Goal: Task Accomplishment & Management: Complete application form

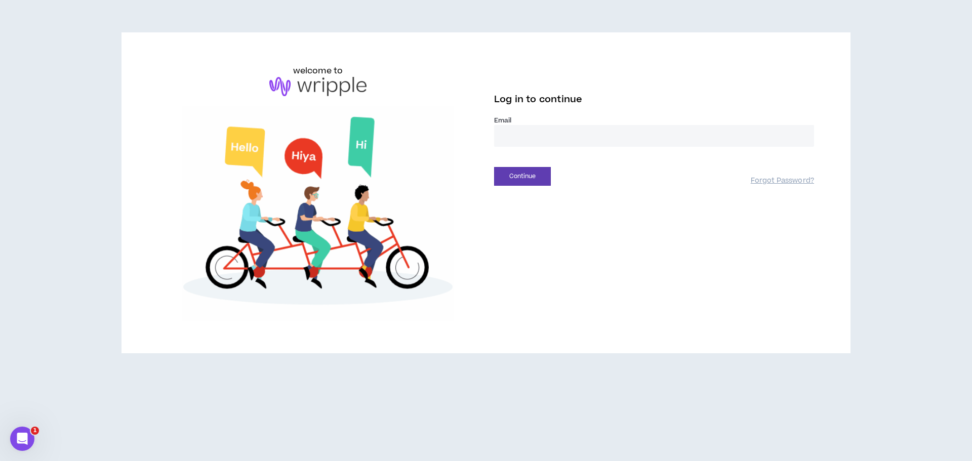
click at [586, 143] on input "email" at bounding box center [654, 136] width 320 height 22
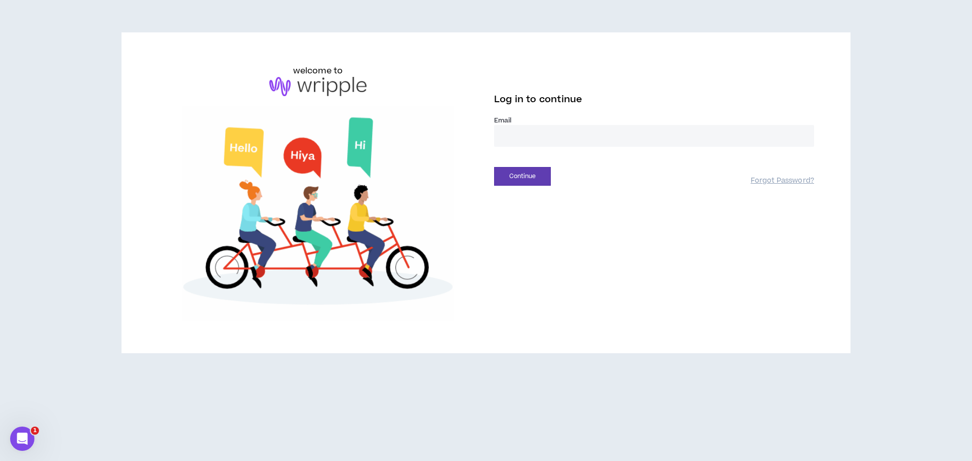
type input "**********"
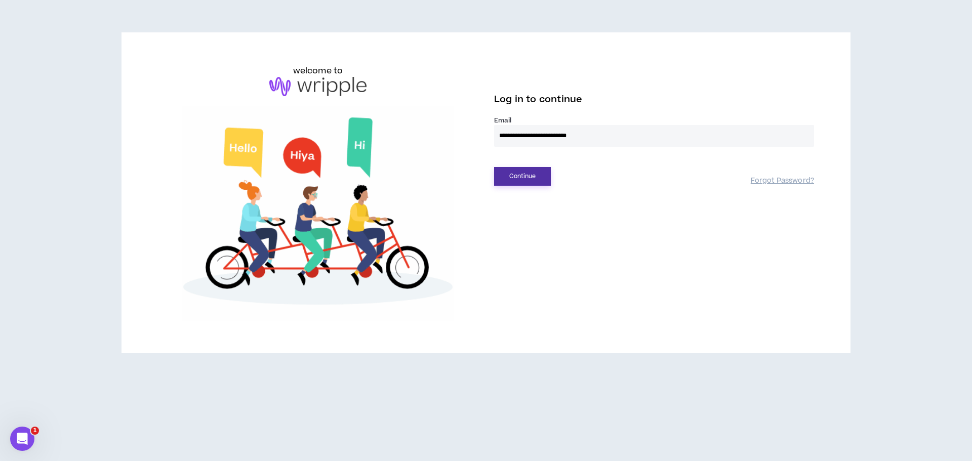
click at [542, 175] on button "Continue" at bounding box center [522, 176] width 57 height 19
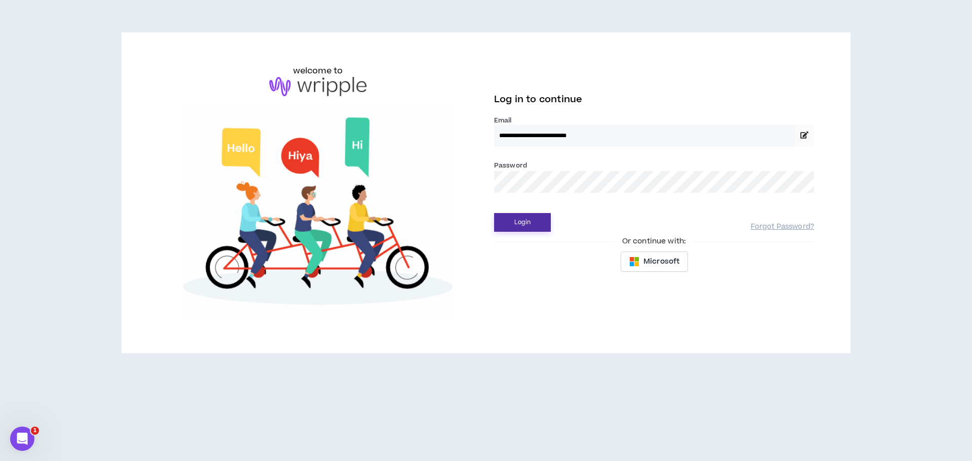
click at [533, 220] on button "Login" at bounding box center [522, 222] width 57 height 19
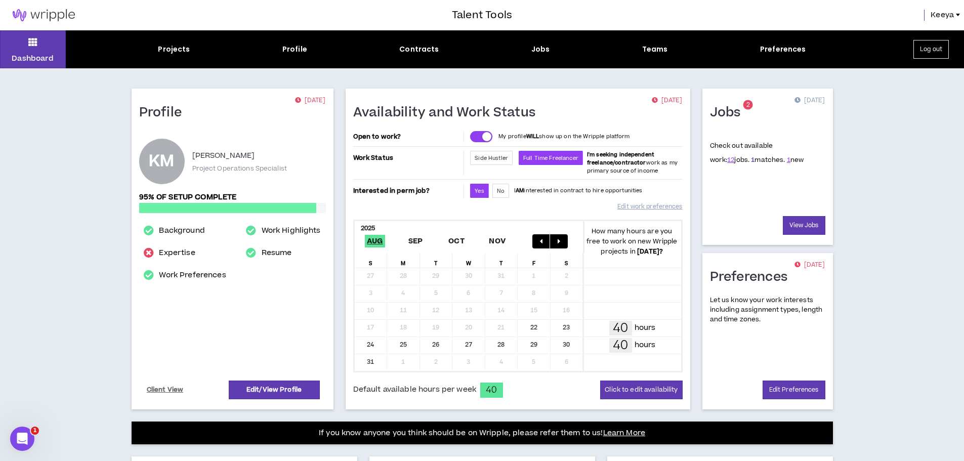
click at [751, 162] on link "1" at bounding box center [753, 159] width 4 height 9
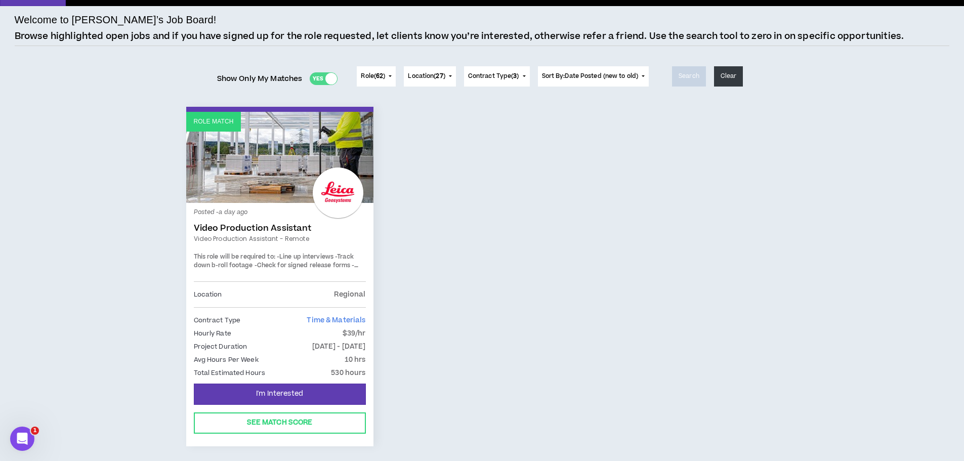
scroll to position [101, 0]
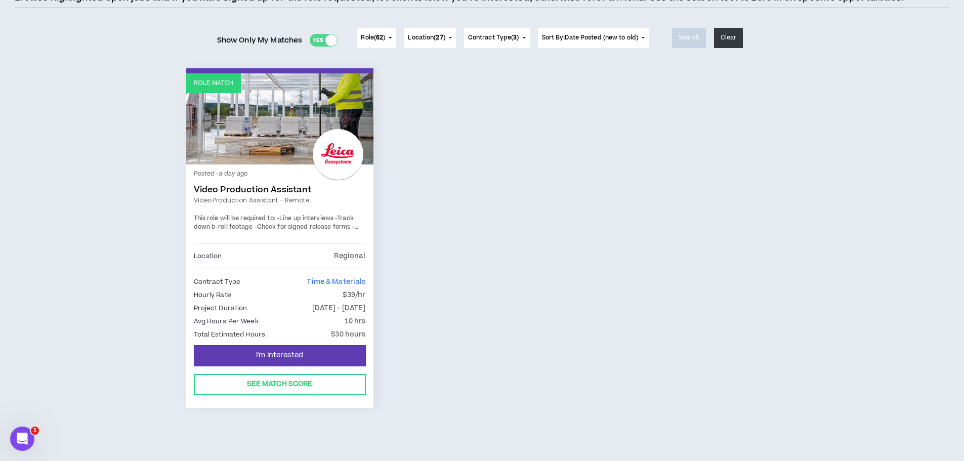
click at [334, 225] on span "-Check for signed release forms" at bounding box center [303, 227] width 96 height 9
click at [305, 380] on button "See Match Score" at bounding box center [280, 384] width 172 height 21
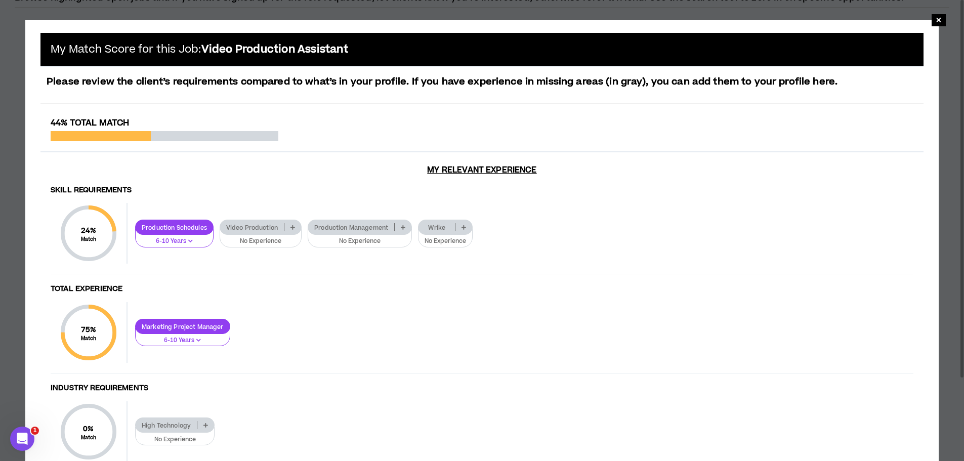
click at [942, 8] on div "× My Match Score for this Job: Video Production Assistant Please review the cli…" at bounding box center [482, 281] width 964 height 563
click at [938, 22] on span "×" at bounding box center [939, 20] width 6 height 12
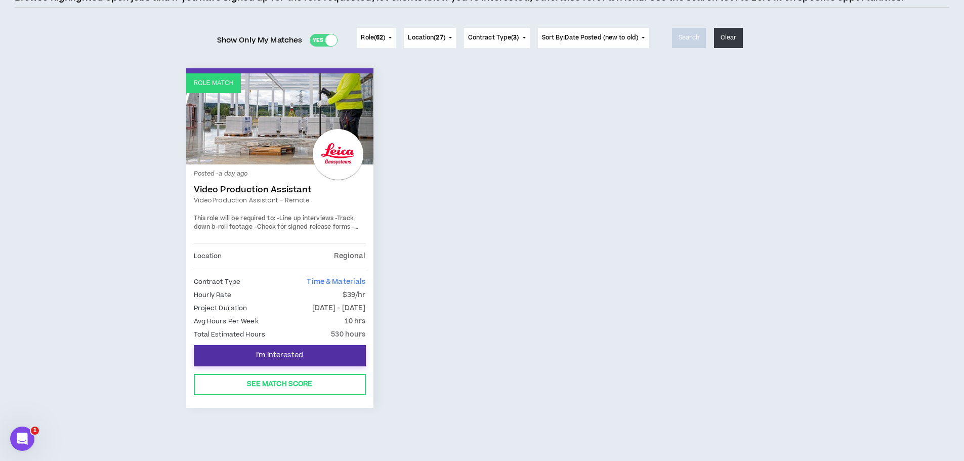
click at [277, 354] on span "I'm Interested" at bounding box center [279, 356] width 47 height 10
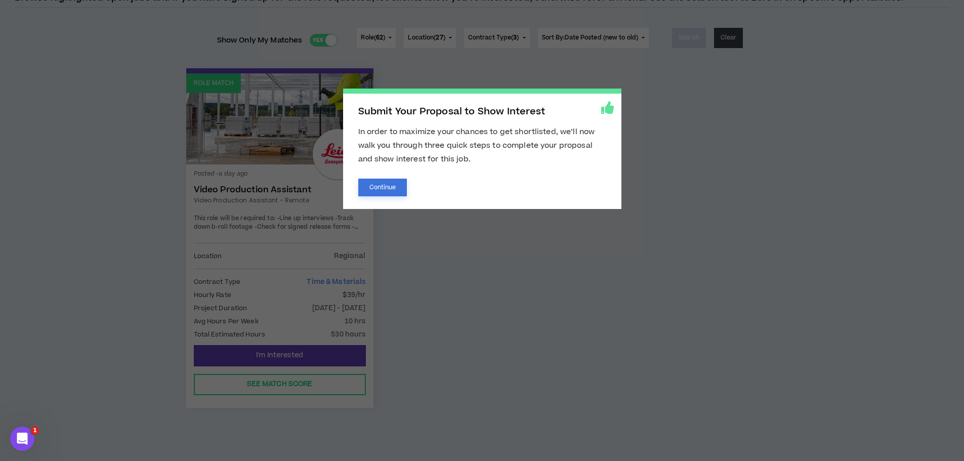
click at [382, 189] on button "Continue" at bounding box center [382, 188] width 49 height 18
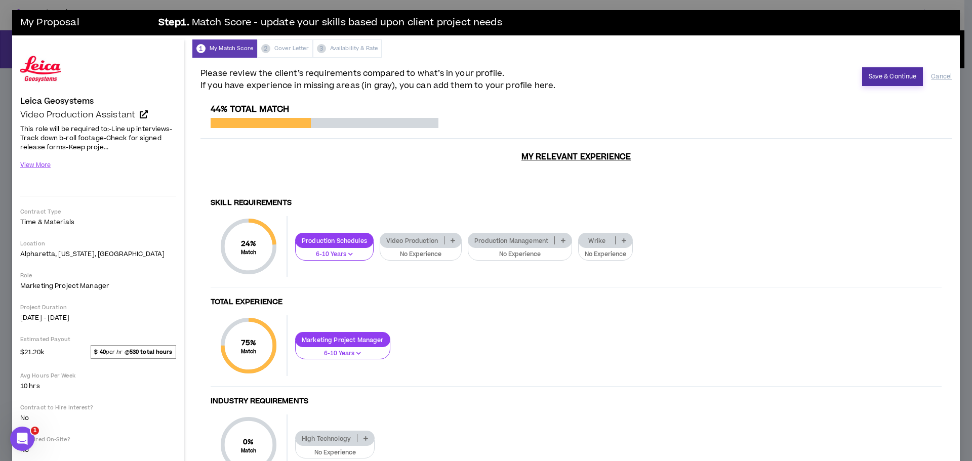
click at [872, 77] on button "Save & Continue" at bounding box center [892, 76] width 61 height 19
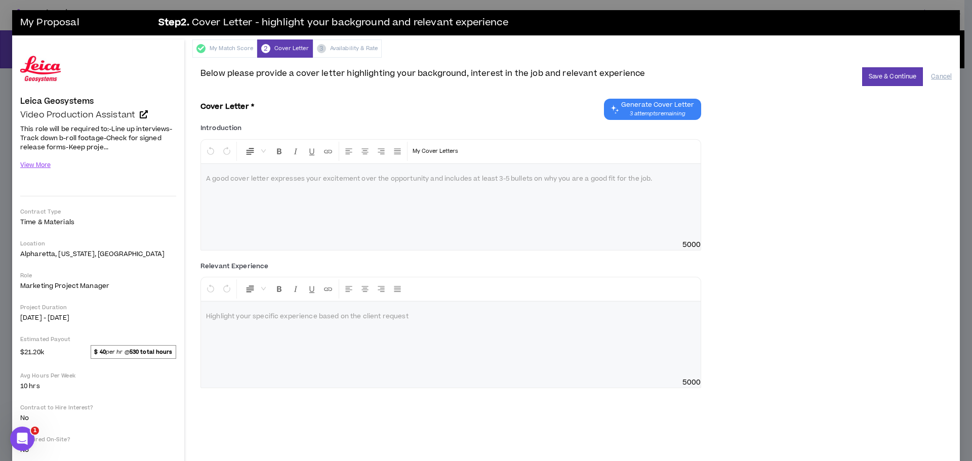
click at [655, 110] on span "3 attempts remaining" at bounding box center [657, 114] width 73 height 8
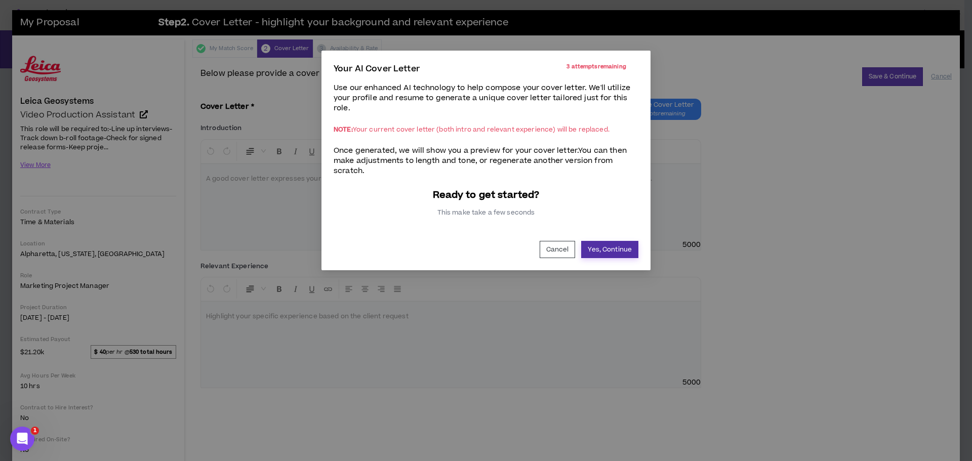
click at [613, 252] on button "Yes, Continue" at bounding box center [609, 249] width 57 height 17
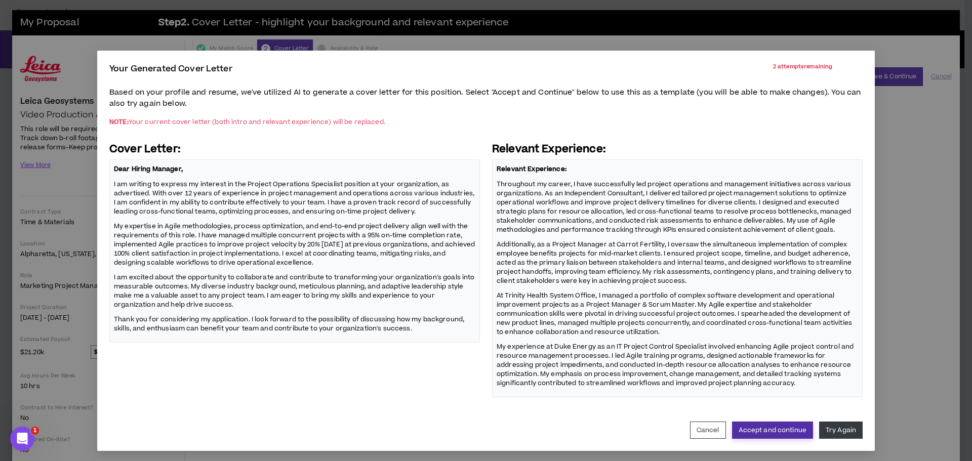
click at [758, 432] on button "Accept and continue" at bounding box center [772, 430] width 81 height 17
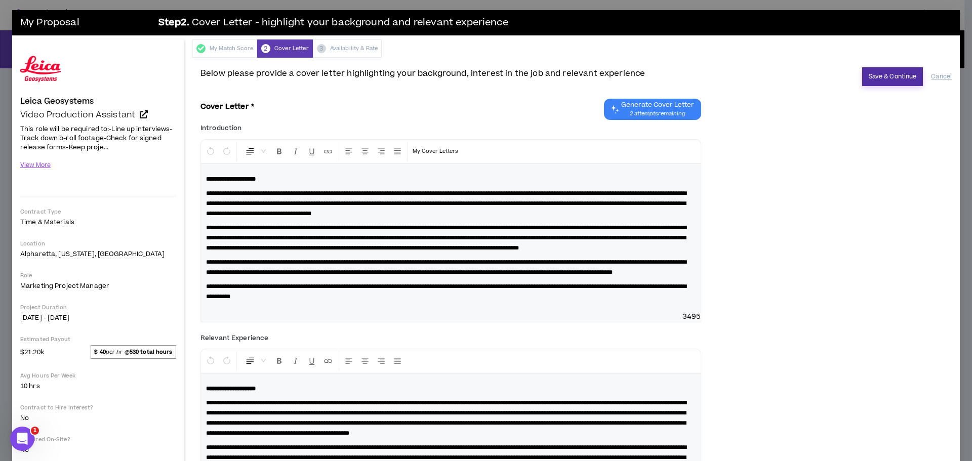
click at [882, 75] on button "Save & Continue" at bounding box center [892, 76] width 61 height 19
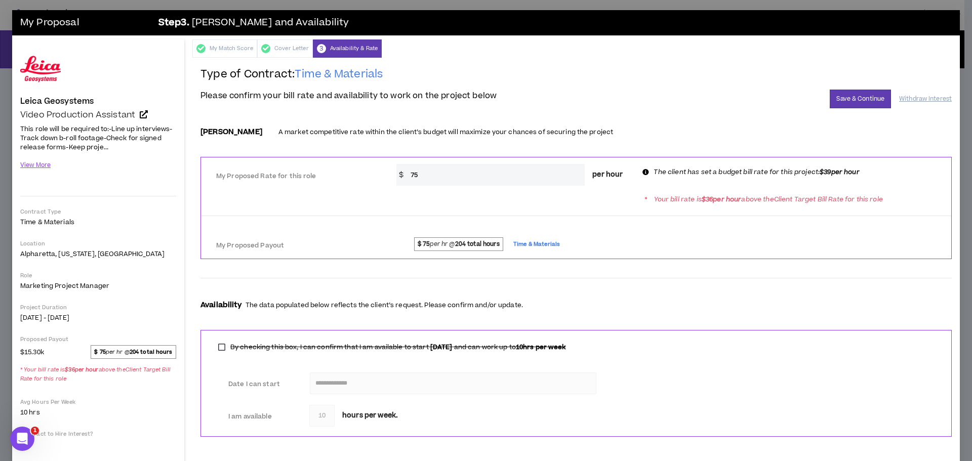
drag, startPoint x: 424, startPoint y: 180, endPoint x: 353, endPoint y: 178, distance: 71.4
click at [353, 178] on div "My Proposed Rate for this role * $ 75 per hour The client has set a budget bill…" at bounding box center [576, 173] width 750 height 24
type input "39"
click at [846, 98] on button "Save & Continue" at bounding box center [859, 99] width 61 height 19
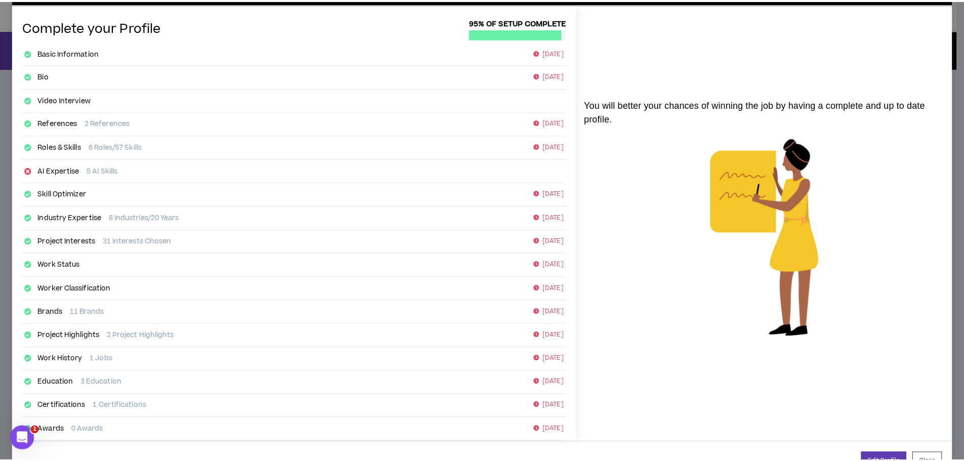
scroll to position [71, 0]
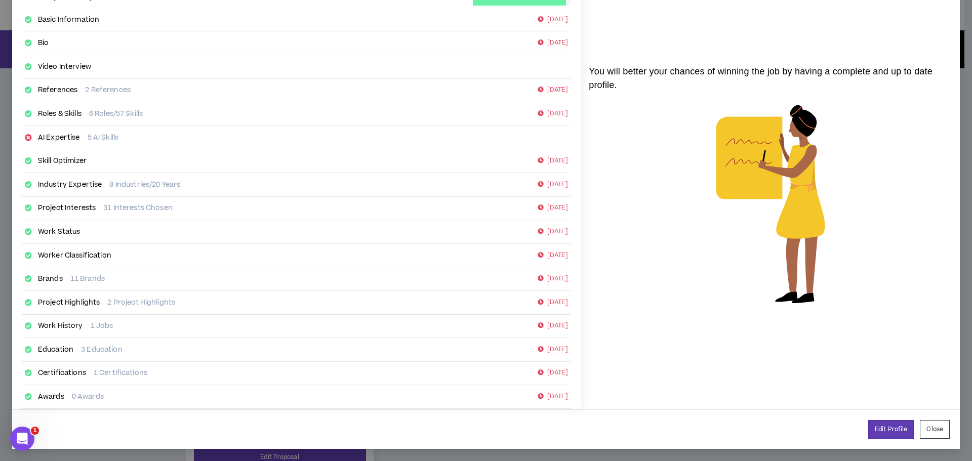
click at [65, 134] on link "AI Expertise" at bounding box center [59, 138] width 42 height 10
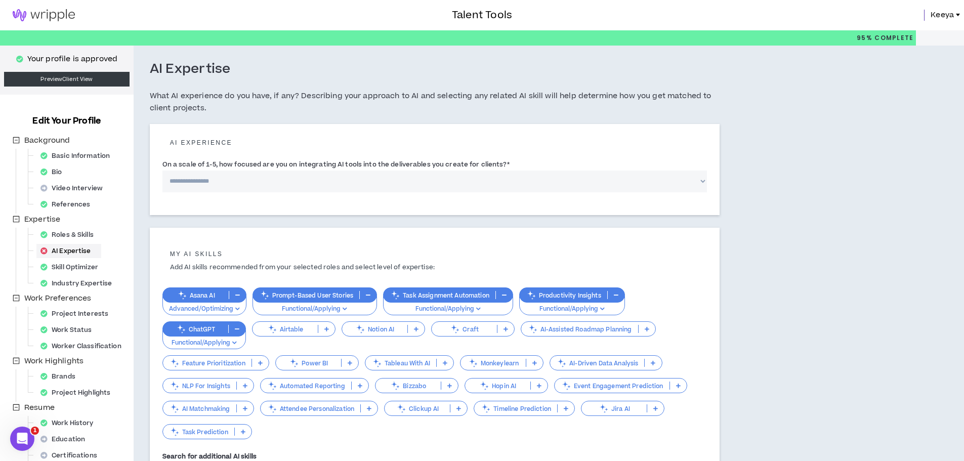
click at [207, 184] on select "**********" at bounding box center [434, 182] width 545 height 22
select select "*"
click at [162, 171] on select "**********" at bounding box center [434, 182] width 545 height 22
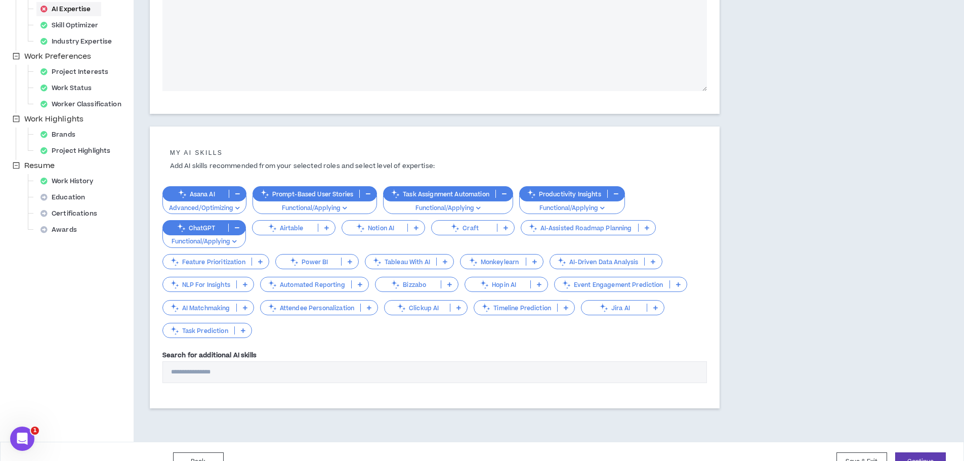
scroll to position [263, 0]
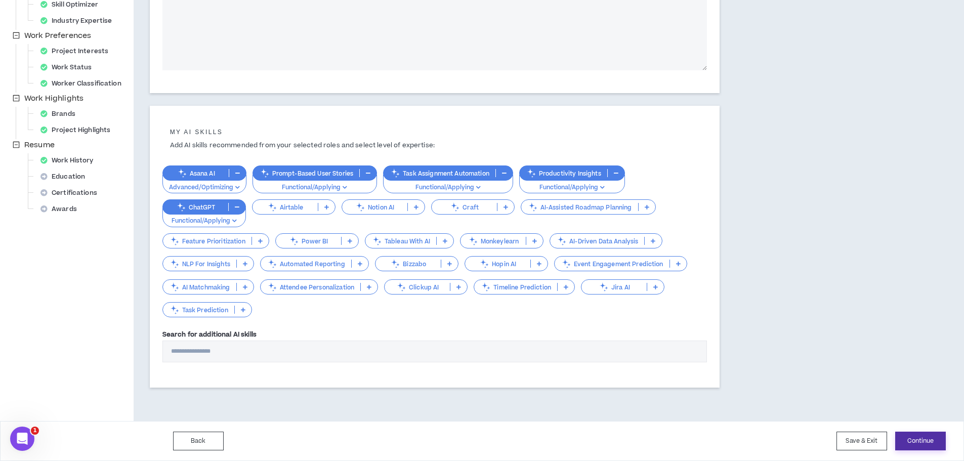
click at [928, 444] on button "Continue" at bounding box center [920, 441] width 51 height 19
click at [930, 442] on button "Continue" at bounding box center [920, 441] width 51 height 19
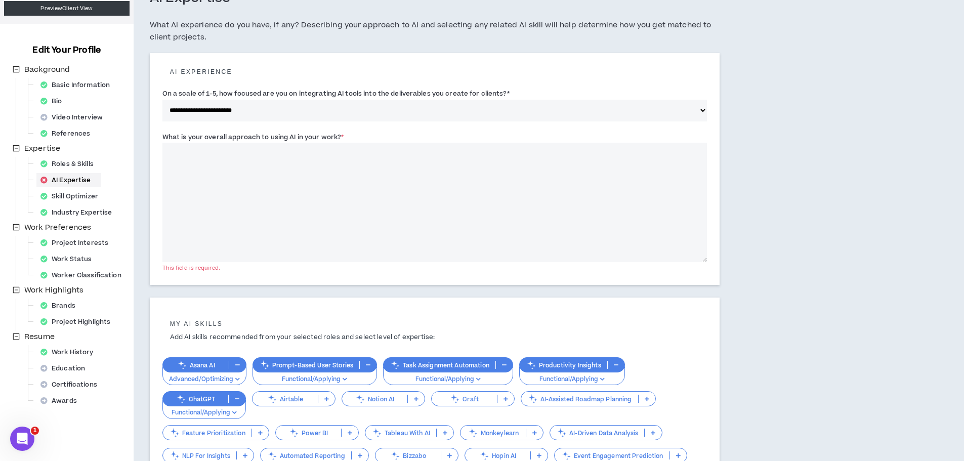
scroll to position [0, 0]
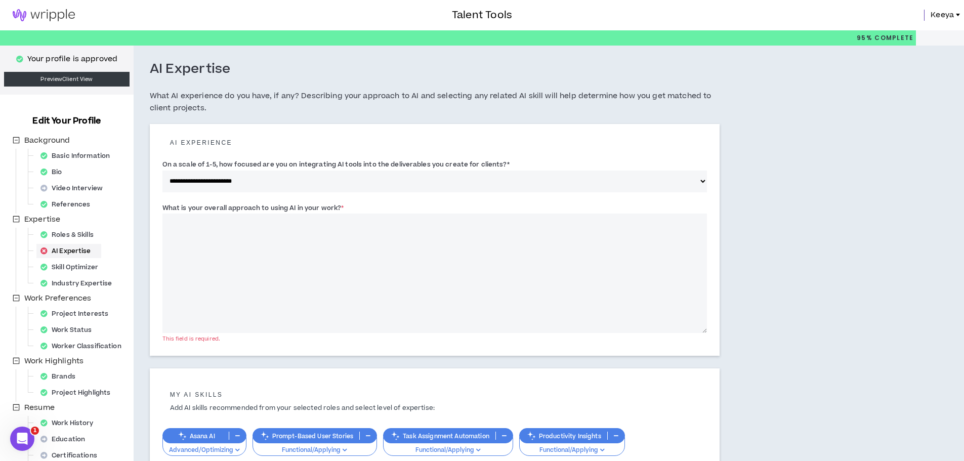
click at [251, 243] on textarea "What is your overall approach to using AI in your work? *" at bounding box center [434, 273] width 545 height 119
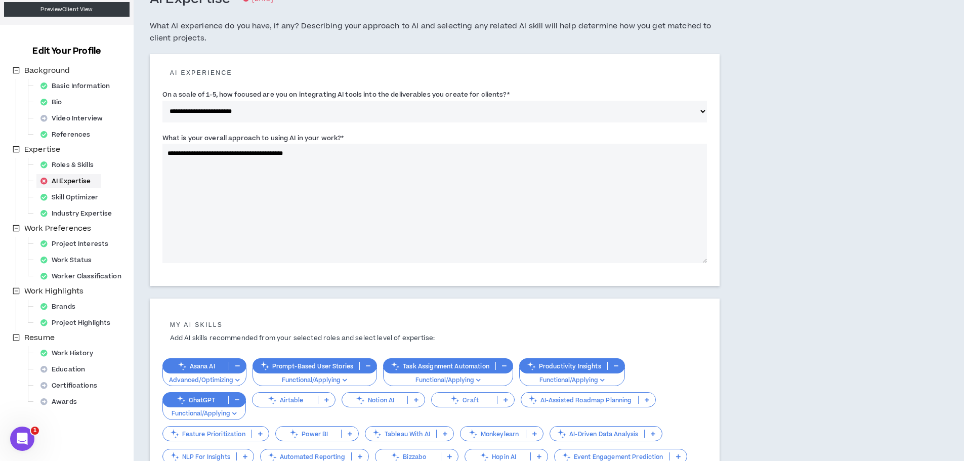
scroll to position [263, 0]
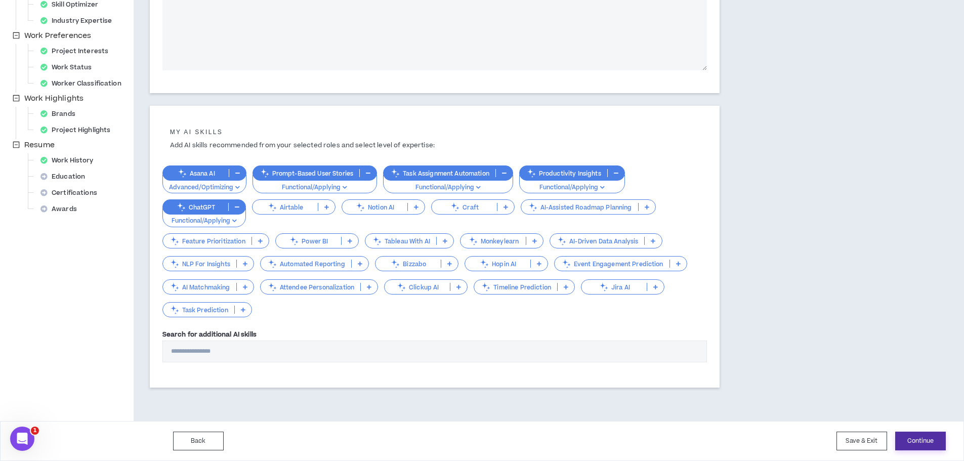
type textarea "**********"
drag, startPoint x: 912, startPoint y: 434, endPoint x: 906, endPoint y: 434, distance: 6.6
click at [912, 434] on button "Continue" at bounding box center [920, 441] width 51 height 19
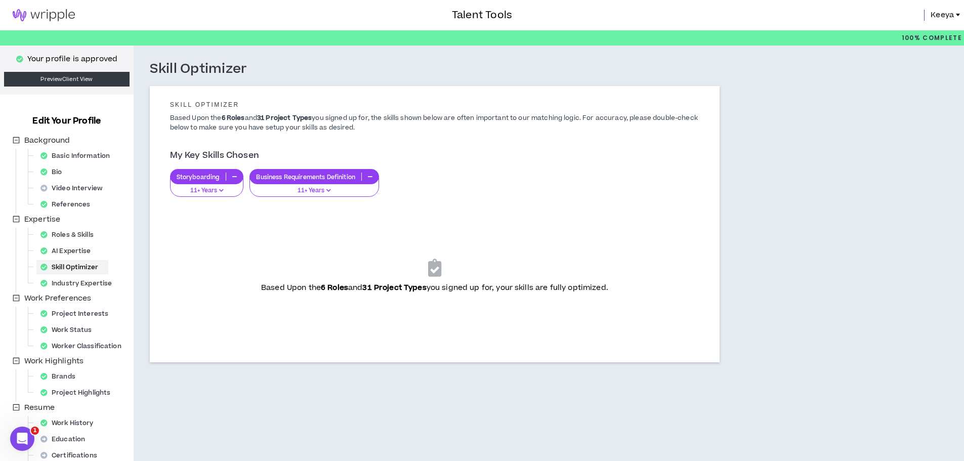
click at [65, 19] on img at bounding box center [44, 15] width 88 height 12
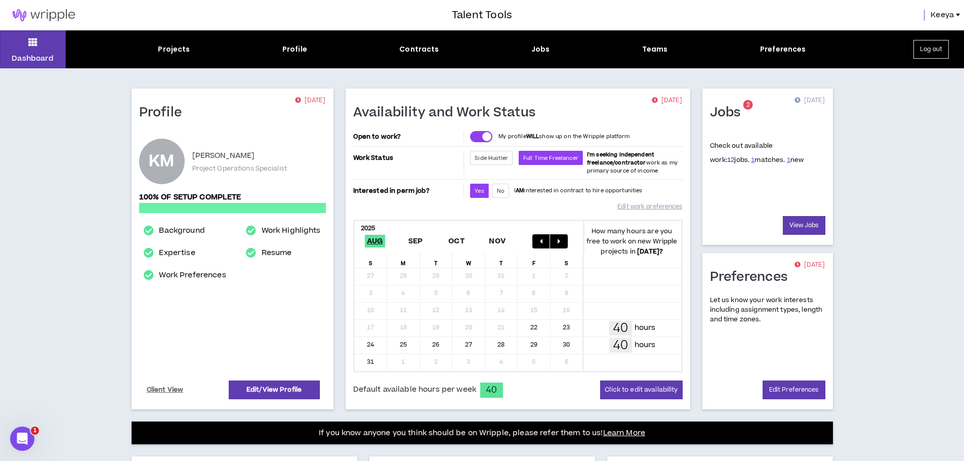
click at [727, 161] on link "12" at bounding box center [730, 159] width 7 height 9
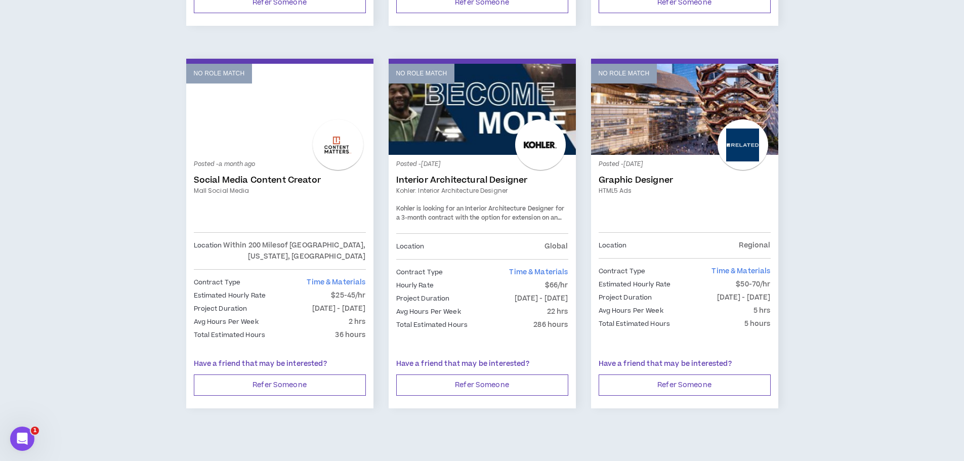
scroll to position [1228, 0]
